Goal: Information Seeking & Learning: Learn about a topic

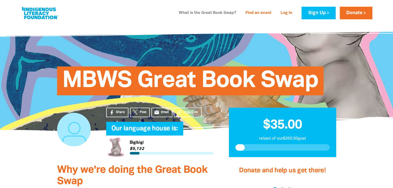
click at [195, 13] on link "What is the Great Book Swap?" at bounding box center [208, 13] width 64 height 8
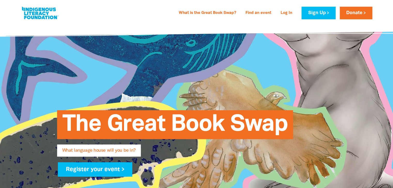
click at [32, 11] on link at bounding box center [40, 13] width 39 height 16
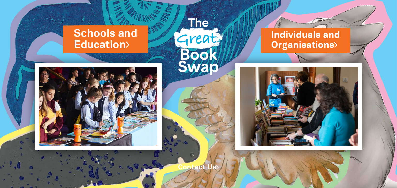
click at [97, 48] on link "Schools and Education" at bounding box center [105, 39] width 63 height 26
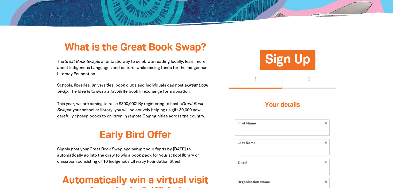
scroll to position [129, 0]
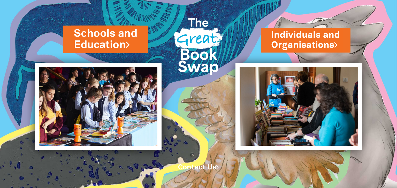
click at [109, 40] on link "Schools and Education" at bounding box center [105, 39] width 63 height 26
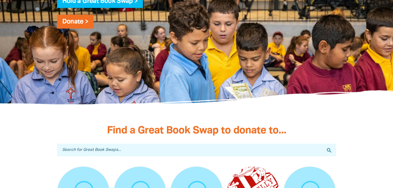
scroll to position [1394, 0]
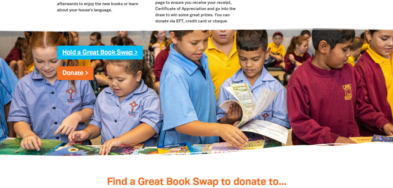
click at [87, 50] on link "Hold a Great Book Swap >" at bounding box center [99, 53] width 75 height 6
click at [109, 50] on link "Hold a Great Book Swap >" at bounding box center [99, 53] width 75 height 6
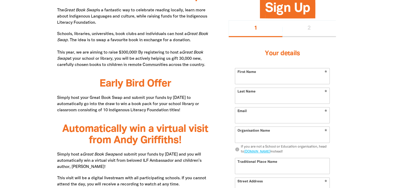
scroll to position [181, 0]
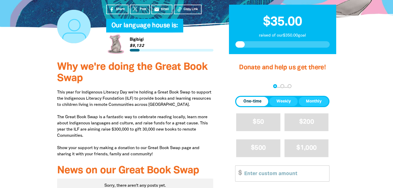
scroll to position [26, 0]
